Goal: Use online tool/utility: Use online tool/utility

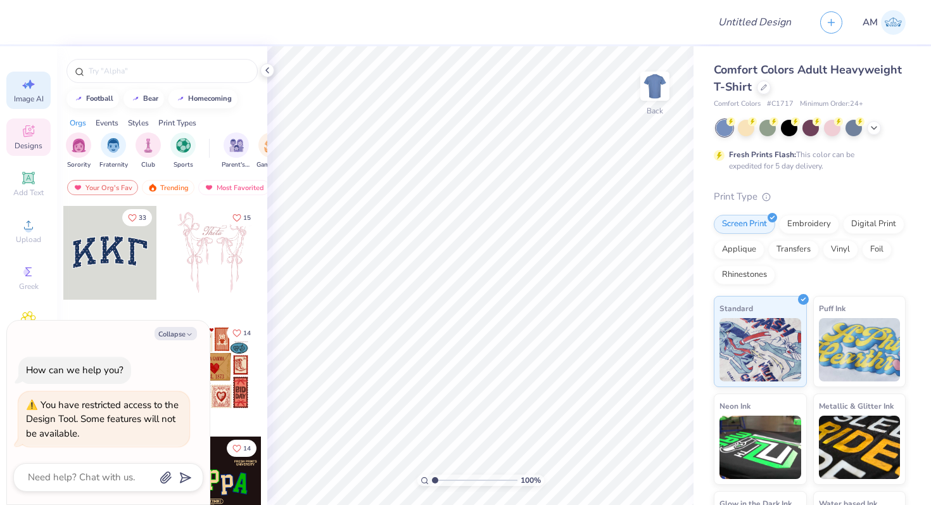
click at [27, 94] on span "Image AI" at bounding box center [29, 99] width 30 height 10
type textarea "x"
select select "4"
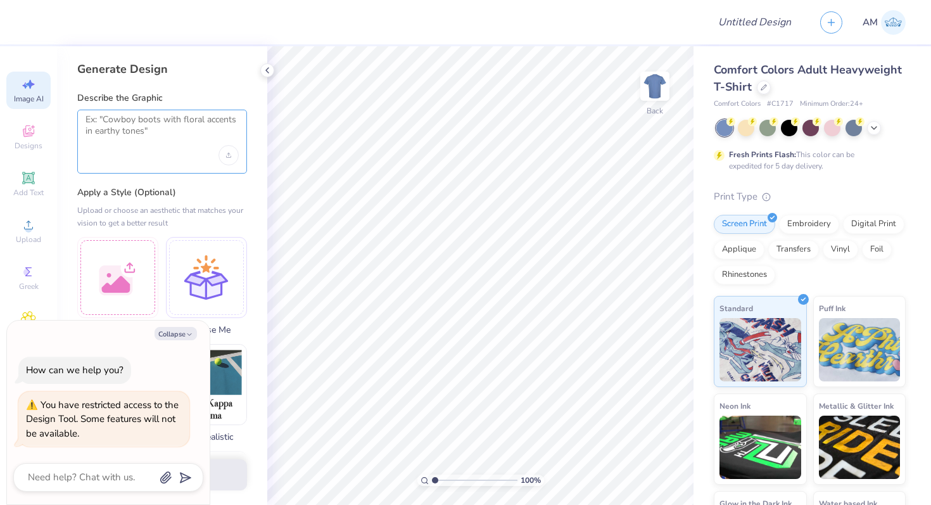
click at [148, 132] on textarea at bounding box center [162, 130] width 153 height 32
type textarea "W"
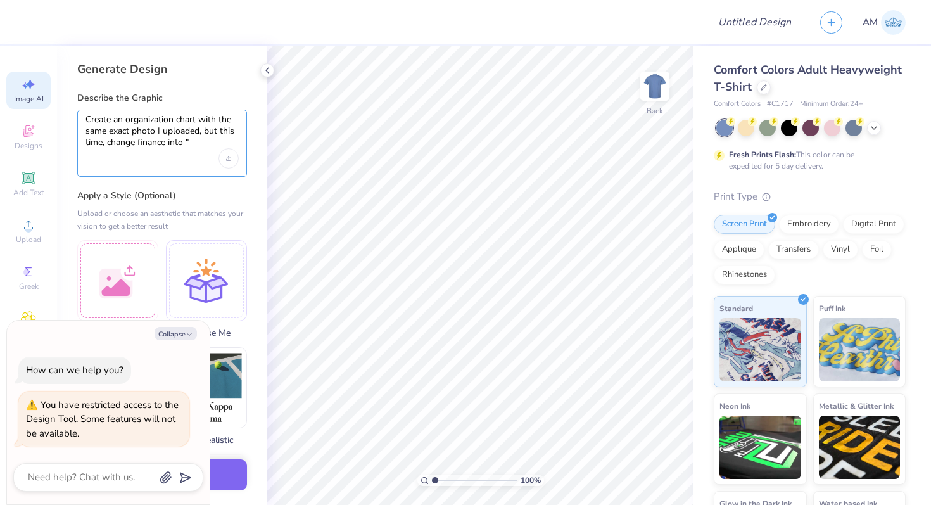
paste textarea "Administrative & Financial Services"
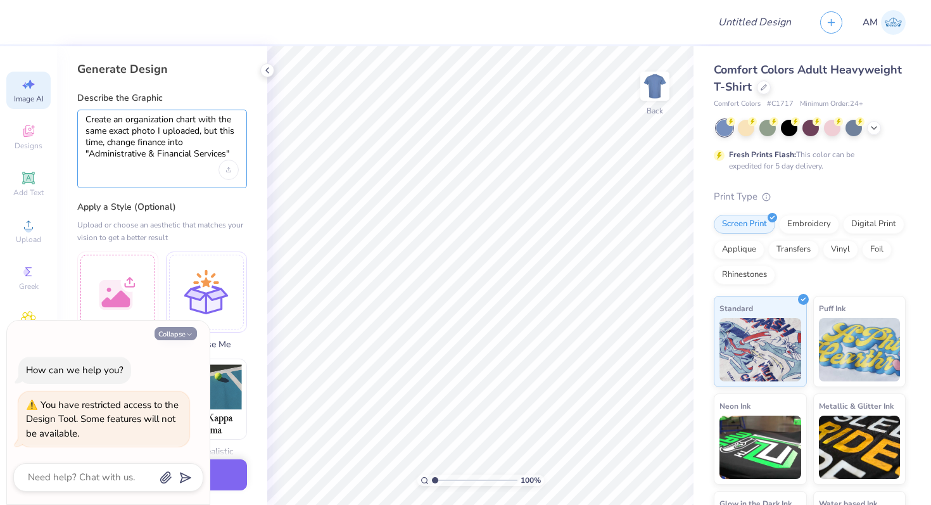
type textarea "Create an organization chart with the same exact photo I uploaded, but this tim…"
click at [168, 336] on button "Collapse" at bounding box center [176, 333] width 42 height 13
type textarea "x"
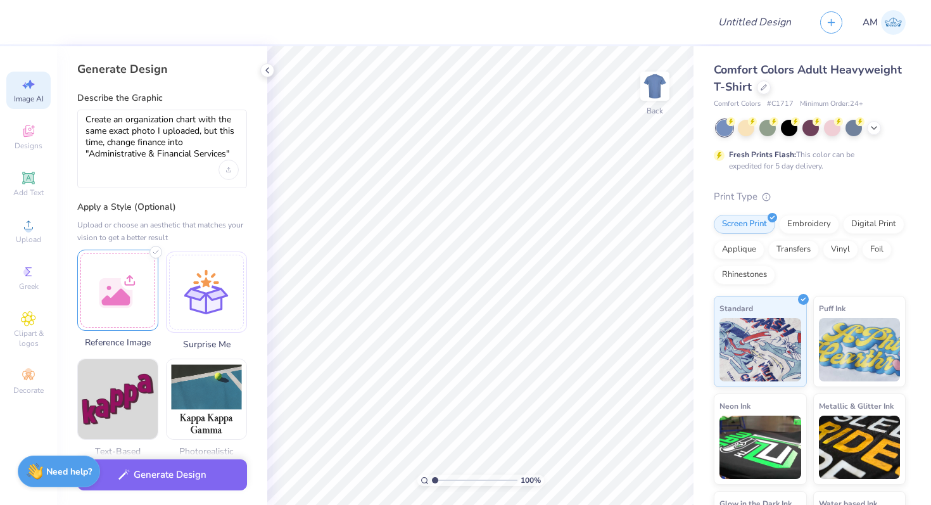
click at [125, 281] on div at bounding box center [117, 290] width 81 height 81
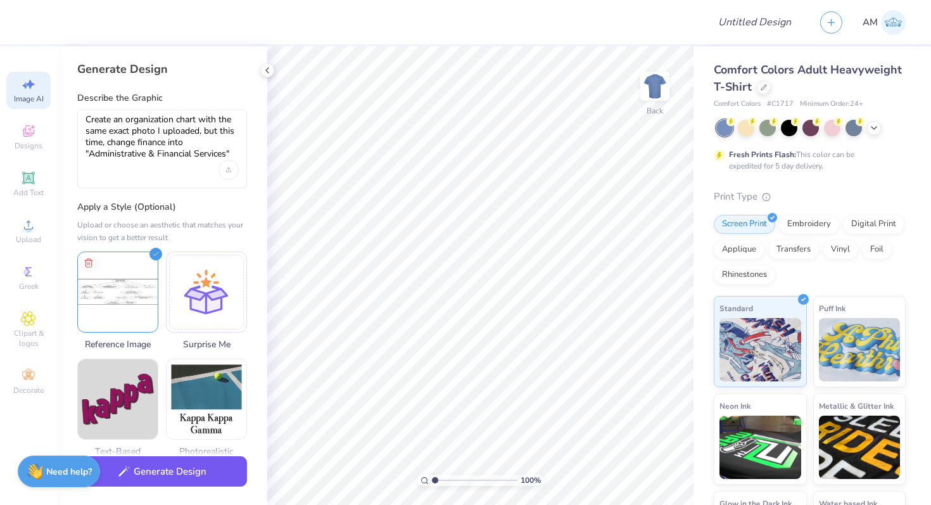
click at [179, 474] on button "Generate Design" at bounding box center [162, 471] width 170 height 31
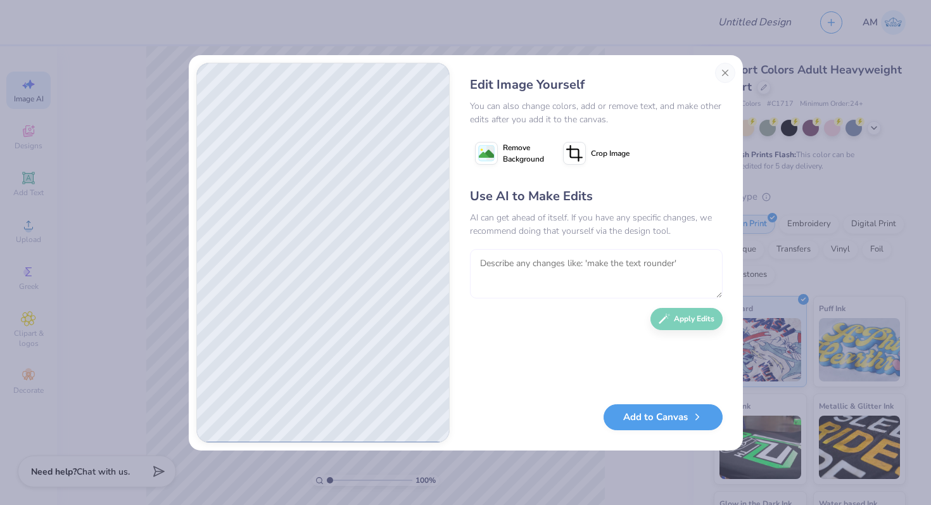
click at [519, 263] on textarea at bounding box center [596, 273] width 253 height 49
